Goal: Transaction & Acquisition: Obtain resource

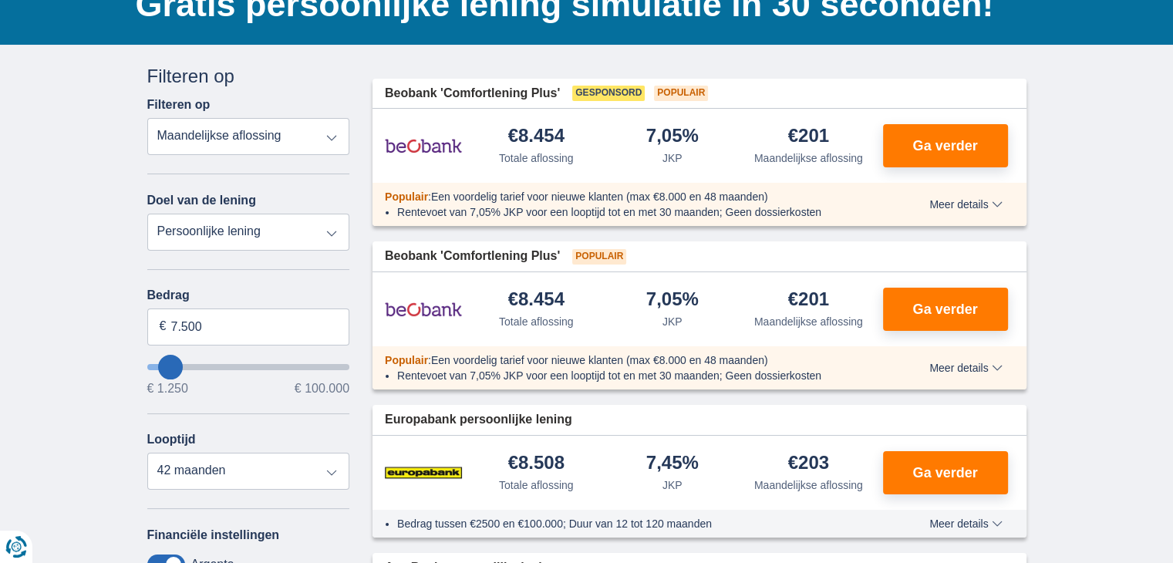
scroll to position [133, 0]
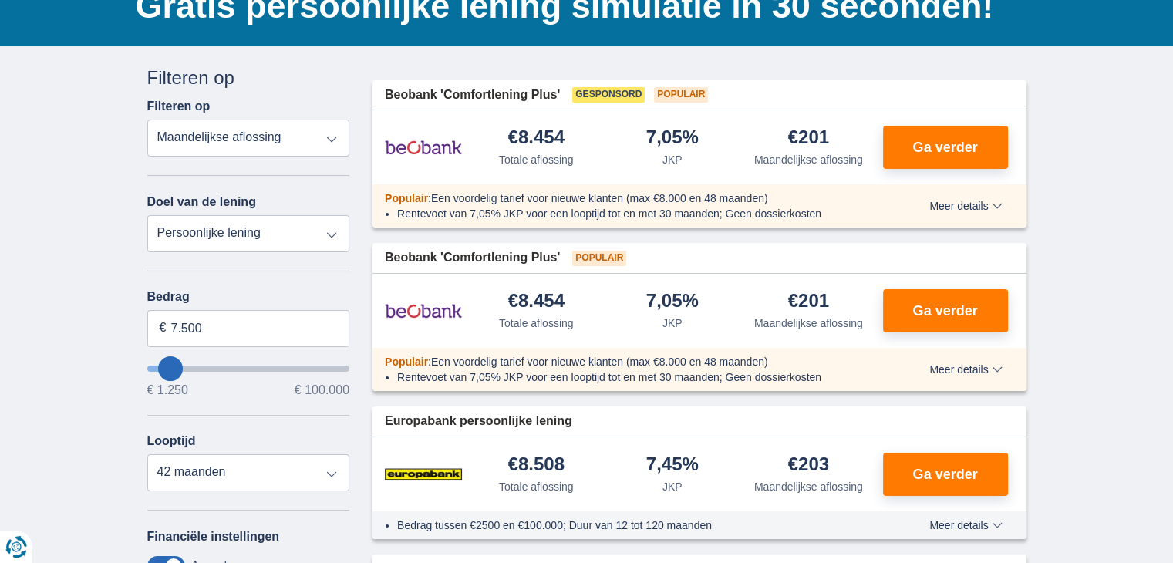
click at [292, 229] on select "Persoonlijke lening Auto Moto / fiets Mobilhome / caravan Renovatie Energie Sch…" at bounding box center [248, 233] width 203 height 37
select select "debtConsolidation"
click at [147, 215] on select "Persoonlijke lening Auto Moto / fiets Mobilhome / caravan Renovatie Energie Sch…" at bounding box center [248, 233] width 203 height 37
type input "10.000"
type input "10250"
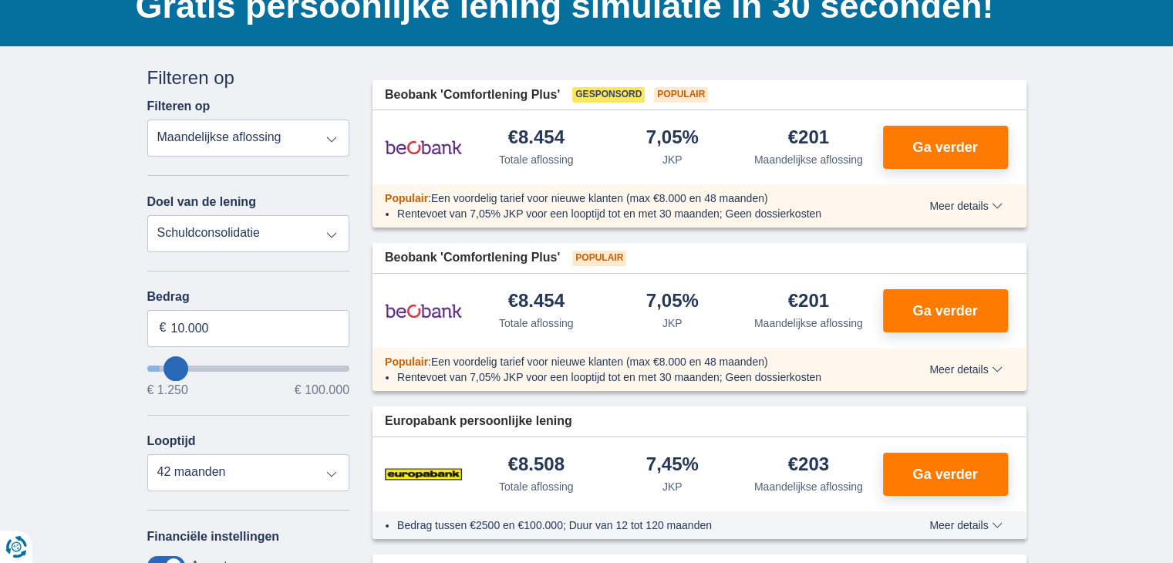
select select "48"
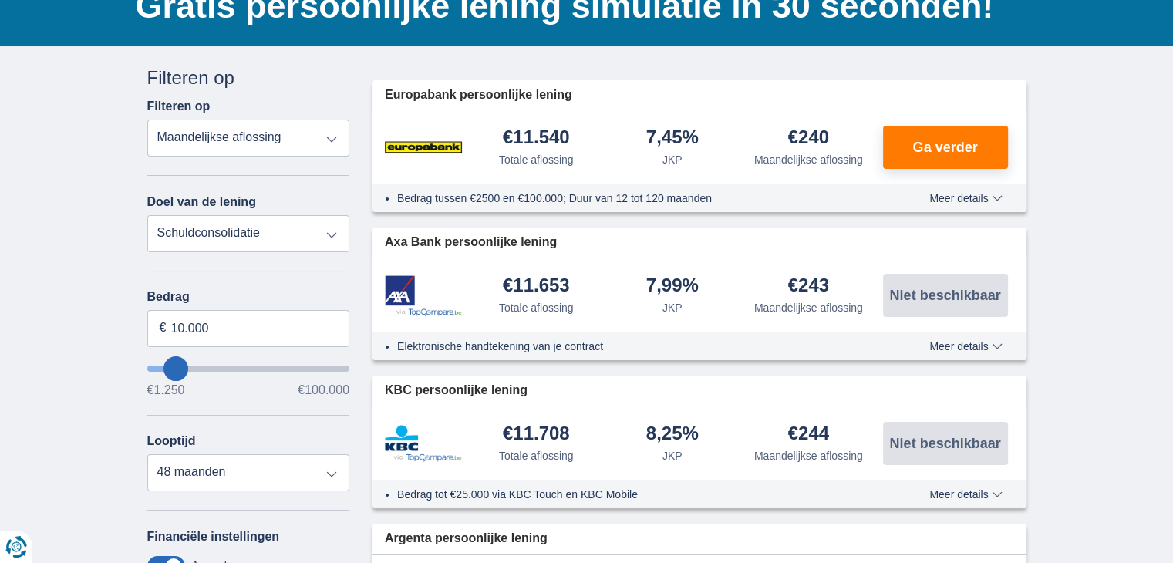
type input "11250"
type input "11.250"
select select "60"
type input "17250"
type input "17.250"
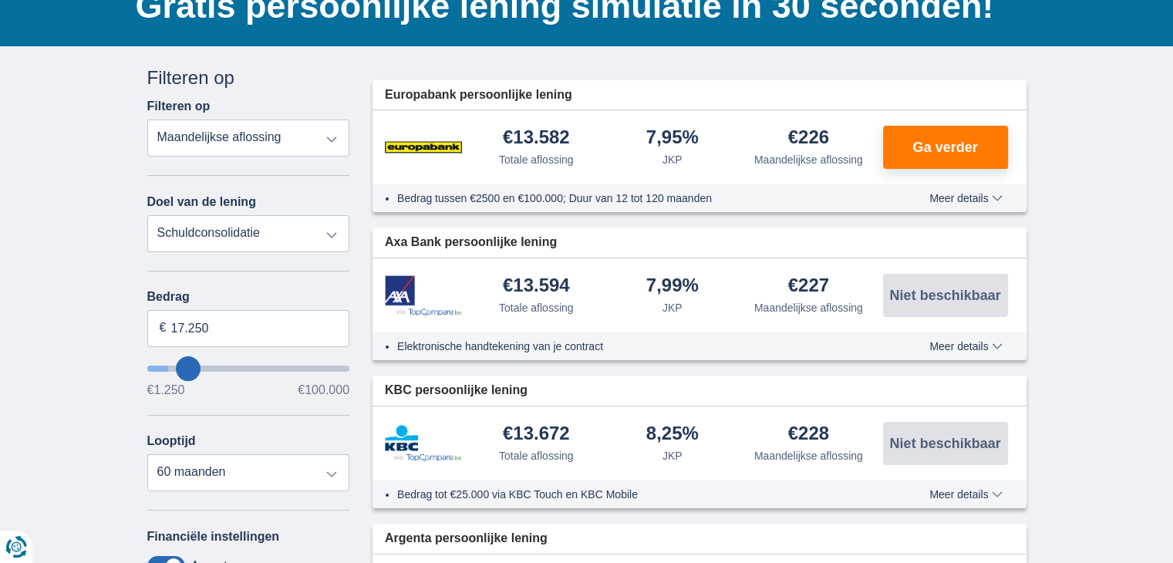
select select "84"
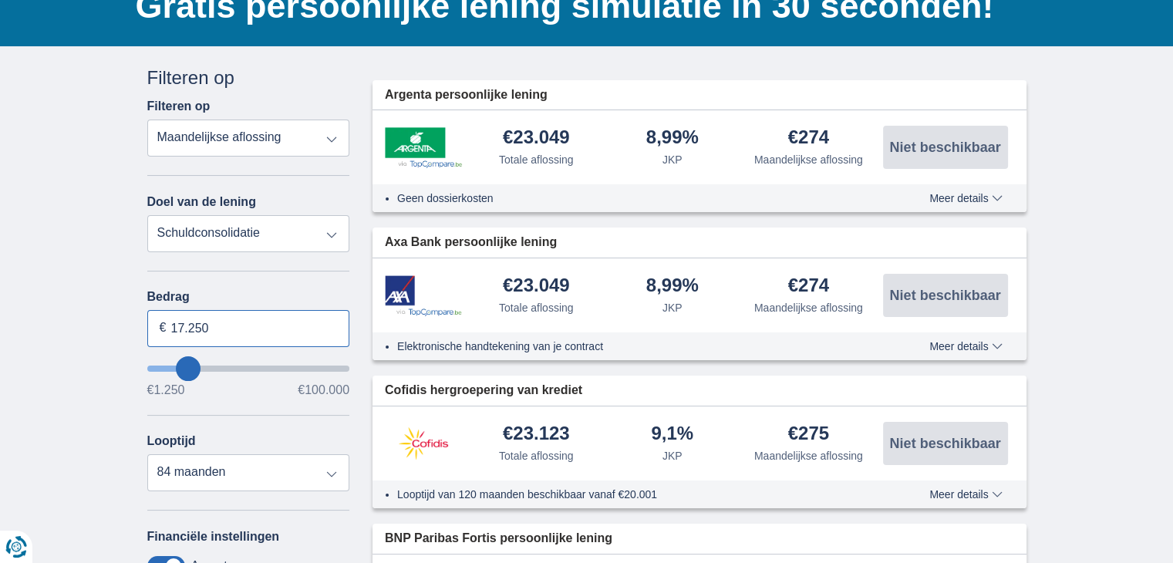
click at [239, 312] on input "17.250" at bounding box center [248, 328] width 203 height 37
type input "1"
type input "30.000"
type input "30250"
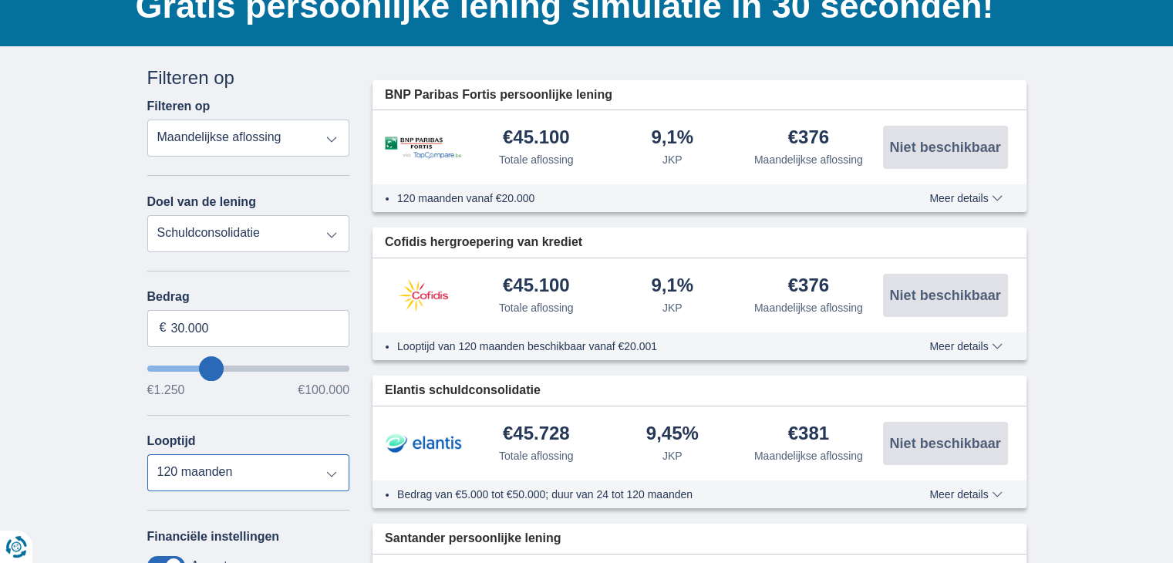
click at [147, 454] on select "12 maanden 18 maanden 24 maanden 30 maanden 36 maanden 42 maanden 48 maanden 60…" at bounding box center [248, 472] width 203 height 37
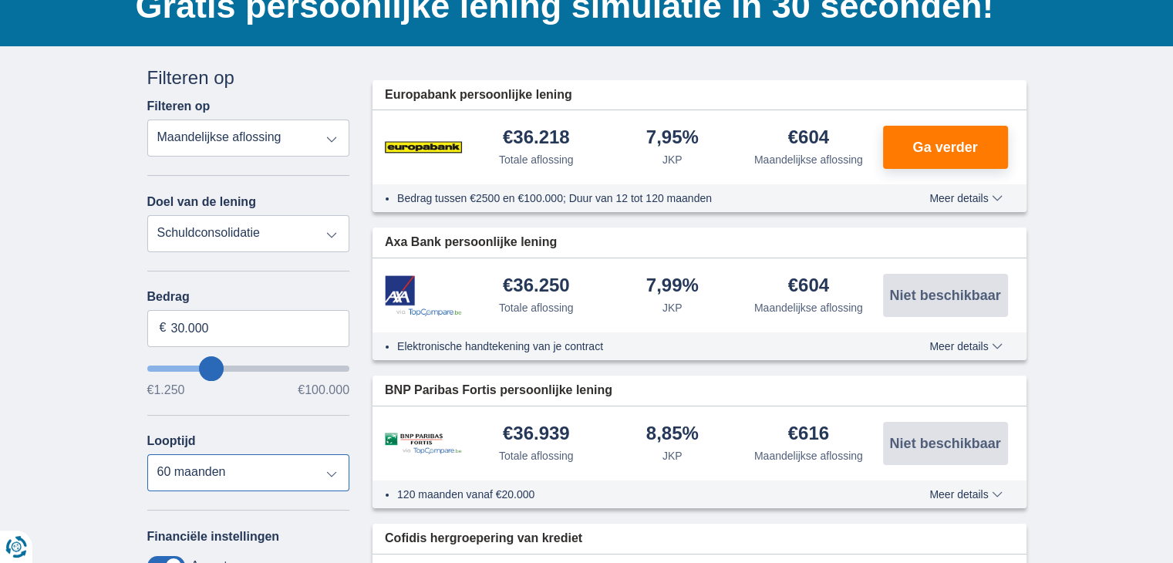
click at [240, 464] on select "12 maanden 18 maanden 24 maanden 30 maanden 36 maanden 42 maanden 48 maanden 60…" at bounding box center [248, 472] width 203 height 37
click at [147, 454] on select "12 maanden 18 maanden 24 maanden 30 maanden 36 maanden 42 maanden 48 maanden 60…" at bounding box center [248, 472] width 203 height 37
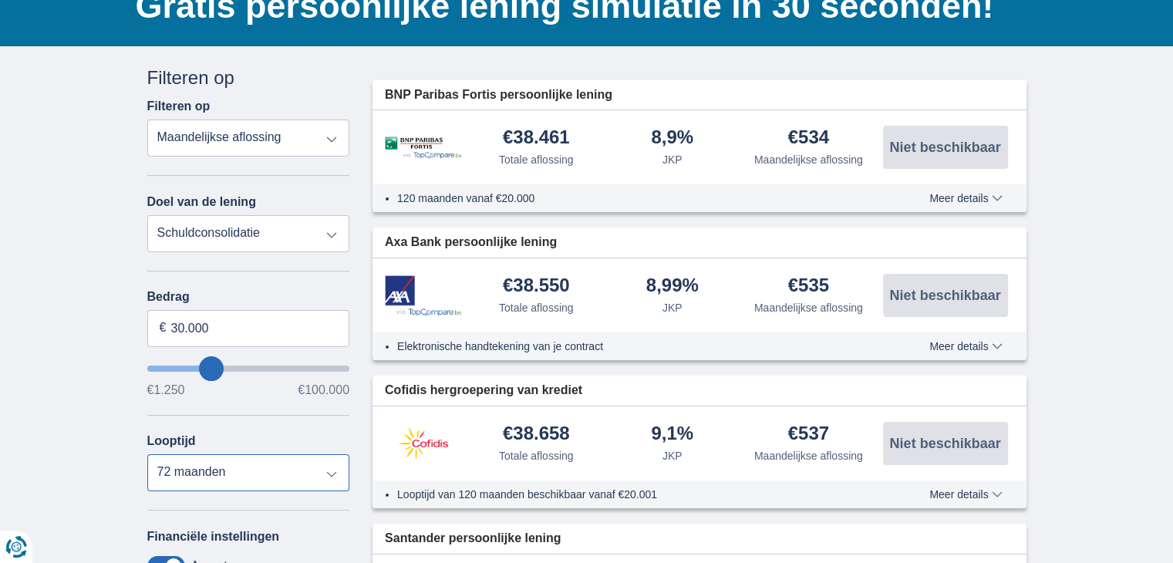
click at [245, 475] on select "12 maanden 18 maanden 24 maanden 30 maanden 36 maanden 42 maanden 48 maanden 60…" at bounding box center [248, 472] width 203 height 37
select select "120"
click at [147, 454] on select "12 maanden 18 maanden 24 maanden 30 maanden 36 maanden 42 maanden 48 maanden 60…" at bounding box center [248, 472] width 203 height 37
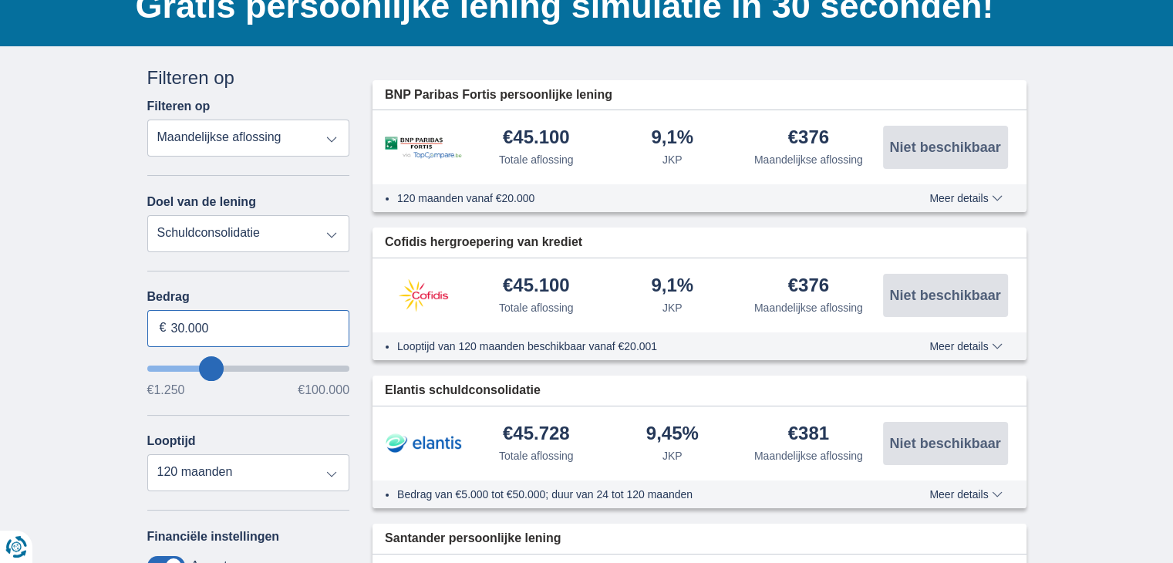
click at [248, 320] on input "30.000" at bounding box center [248, 328] width 203 height 37
type input "3"
type input "40.000"
type input "40250"
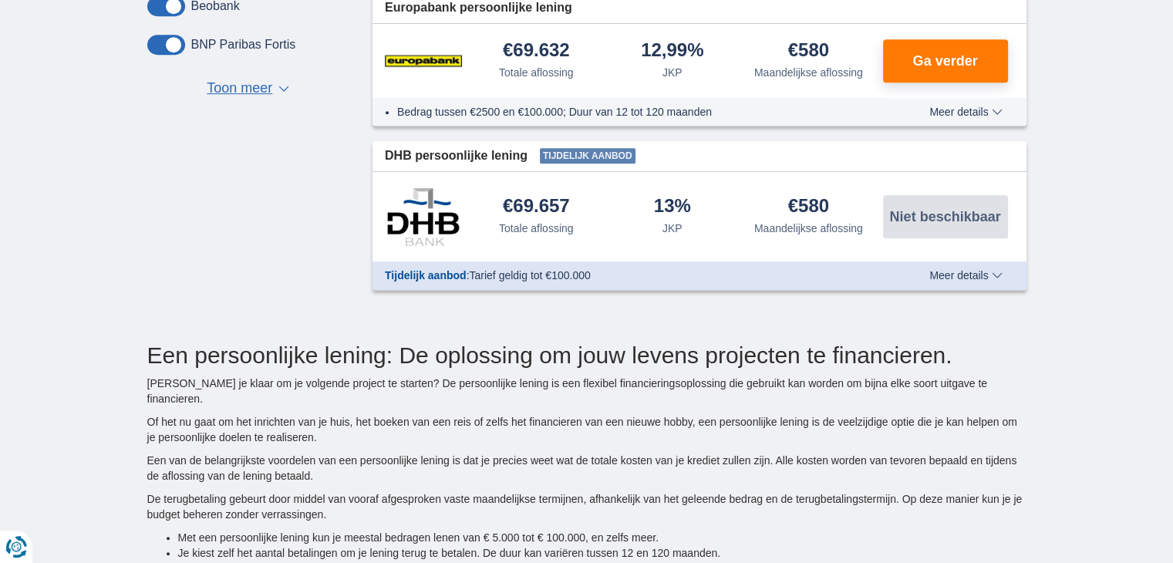
scroll to position [882, 0]
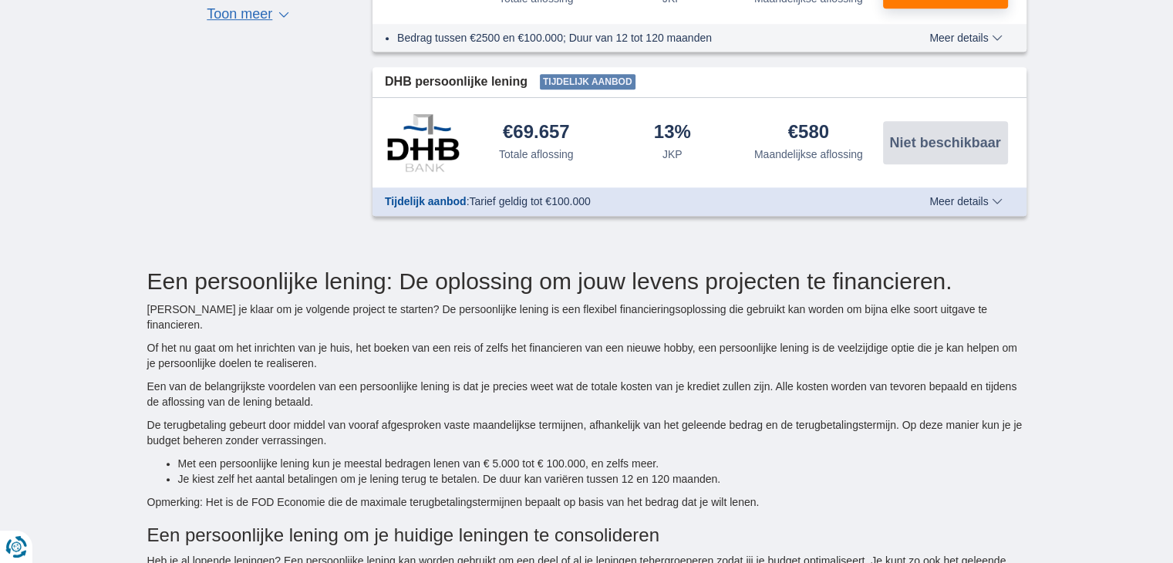
click at [972, 199] on span "Meer details" at bounding box center [966, 201] width 73 height 11
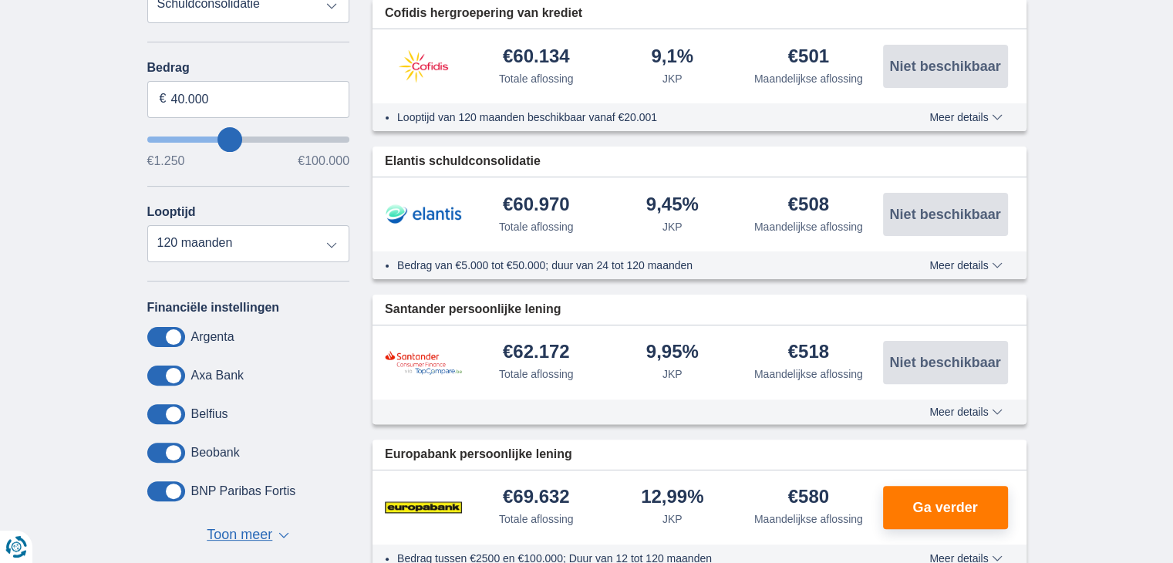
scroll to position [348, 0]
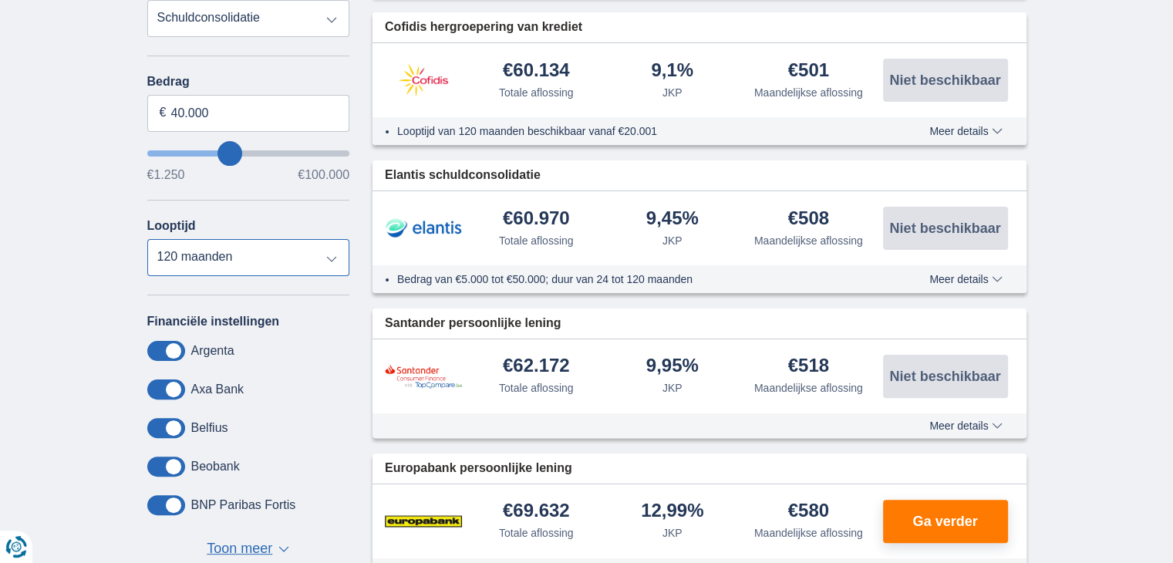
click at [290, 248] on select "12 maanden 18 maanden 24 maanden 30 maanden 36 maanden 42 maanden 48 maanden 60…" at bounding box center [248, 257] width 203 height 37
click at [147, 239] on select "12 maanden 18 maanden 24 maanden 30 maanden 36 maanden 42 maanden 48 maanden 60…" at bounding box center [248, 257] width 203 height 37
type input "39.250"
type input "38250"
drag, startPoint x: 210, startPoint y: 108, endPoint x: 120, endPoint y: 83, distance: 93.8
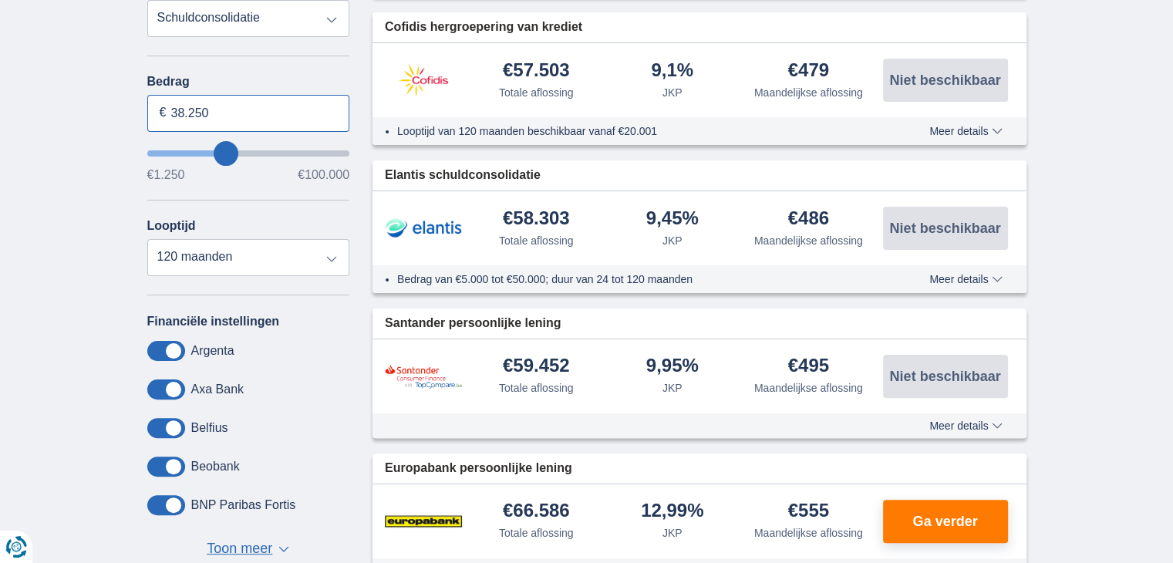
click at [120, 83] on div "× widget.non-eligible-application.title widget.non-eligible-application.text no…" at bounding box center [586, 309] width 1173 height 957
type input "35.000"
type input "35250"
click at [935, 507] on button "Ga verder" at bounding box center [945, 521] width 125 height 43
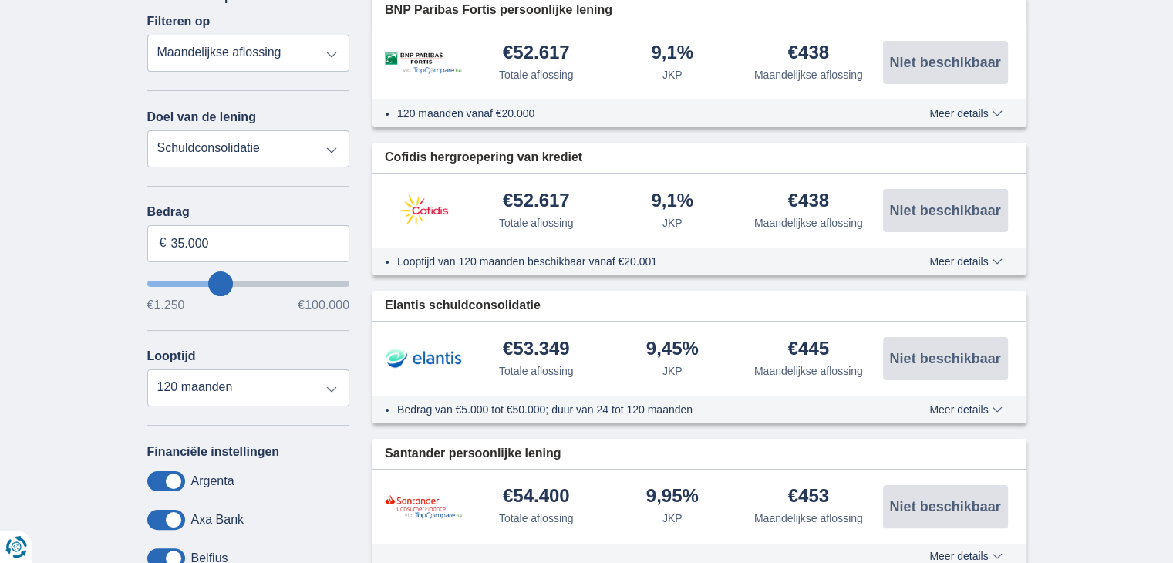
scroll to position [238, 0]
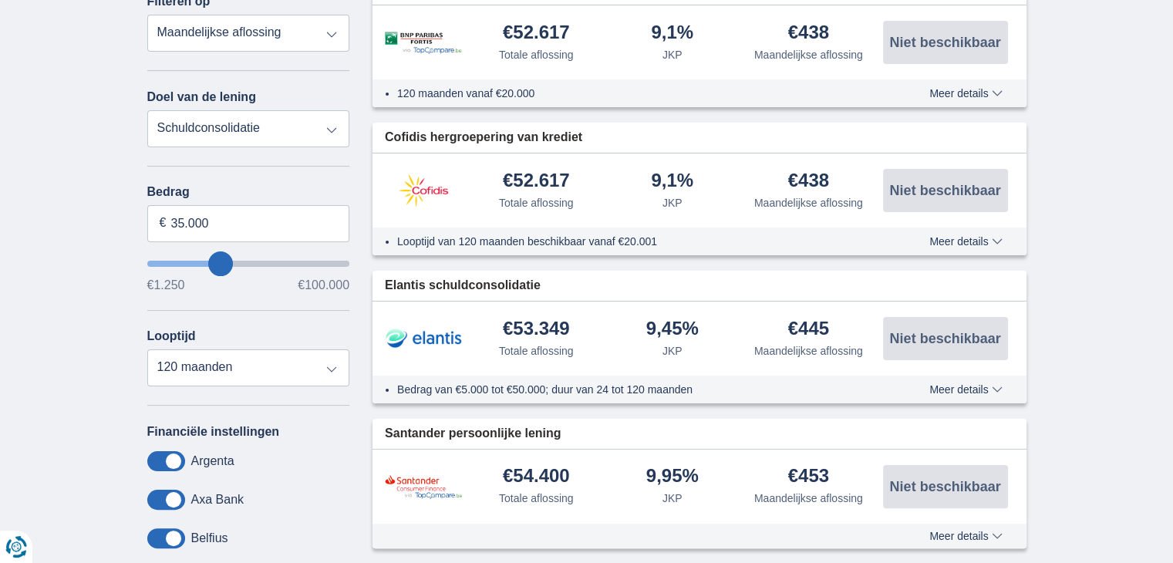
type input "34.250"
type input "34250"
click at [234, 229] on input "34.250" at bounding box center [248, 223] width 203 height 37
type input "30.000"
type input "30250"
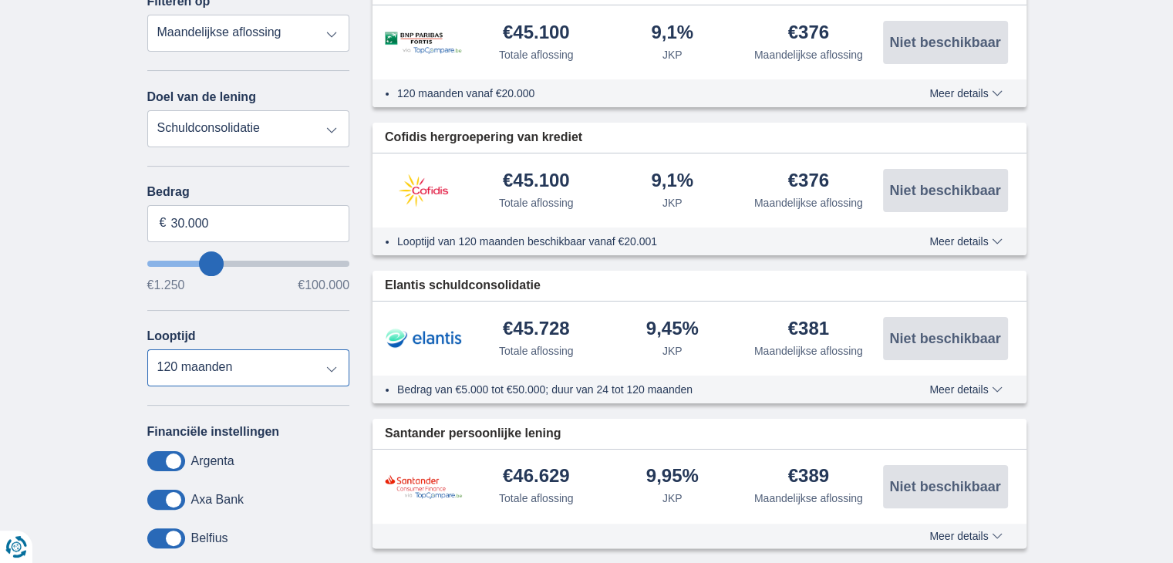
click at [322, 366] on select "12 maanden 18 maanden 24 maanden 30 maanden 36 maanden 42 maanden 48 maanden 60…" at bounding box center [248, 367] width 203 height 37
select select "96"
click at [147, 349] on select "12 maanden 18 maanden 24 maanden 30 maanden 36 maanden 42 maanden 48 maanden 60…" at bounding box center [248, 367] width 203 height 37
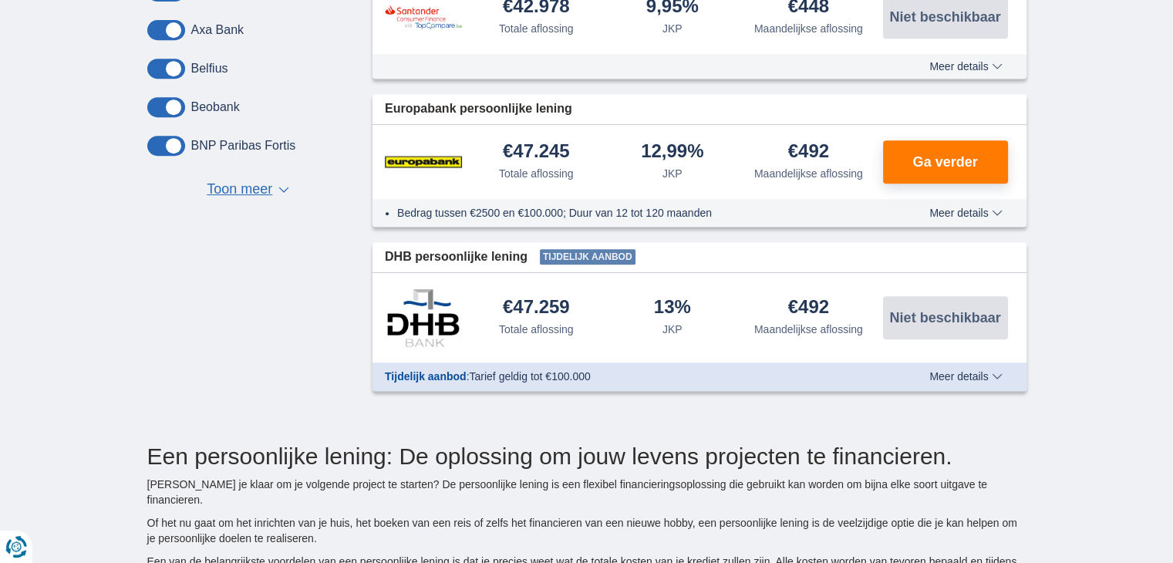
scroll to position [133, 0]
